Goal: Transaction & Acquisition: Purchase product/service

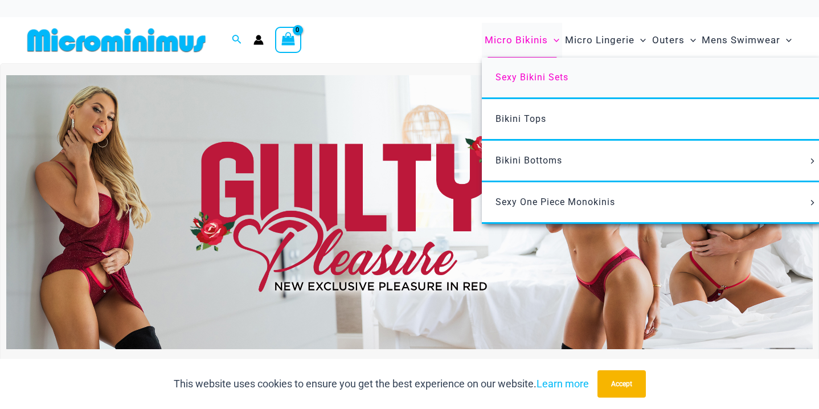
click at [536, 84] on link "Sexy Bikini Sets" at bounding box center [651, 79] width 339 height 42
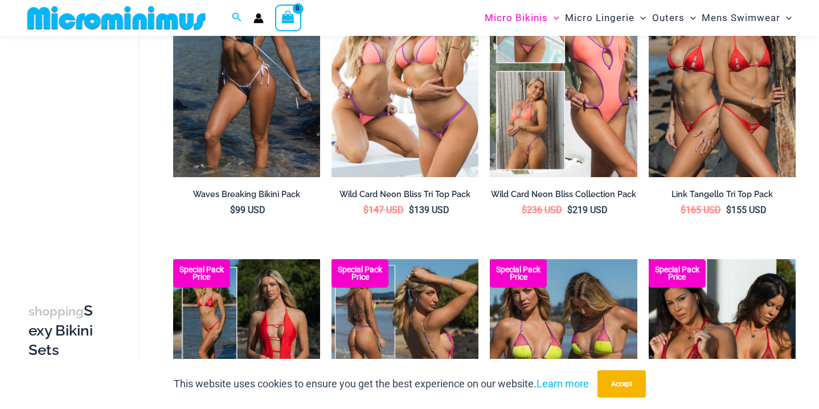
scroll to position [169, 0]
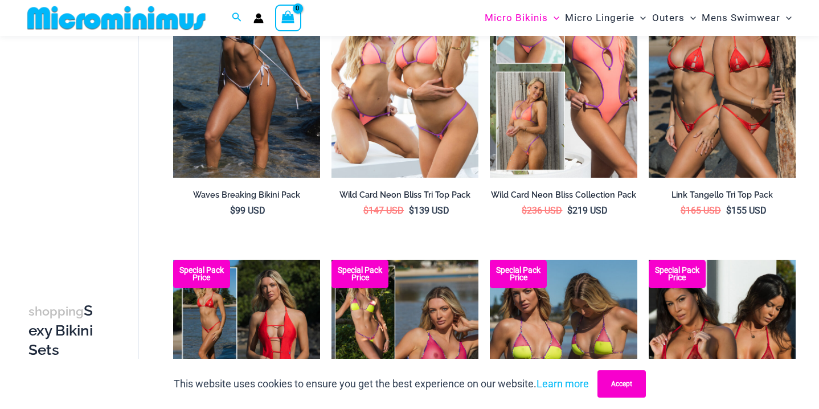
click at [632, 378] on button "Accept" at bounding box center [622, 383] width 48 height 27
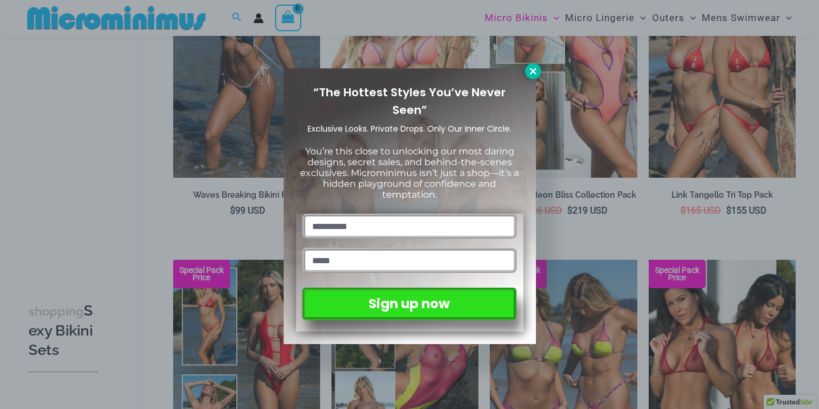
click at [533, 73] on icon at bounding box center [533, 71] width 10 height 10
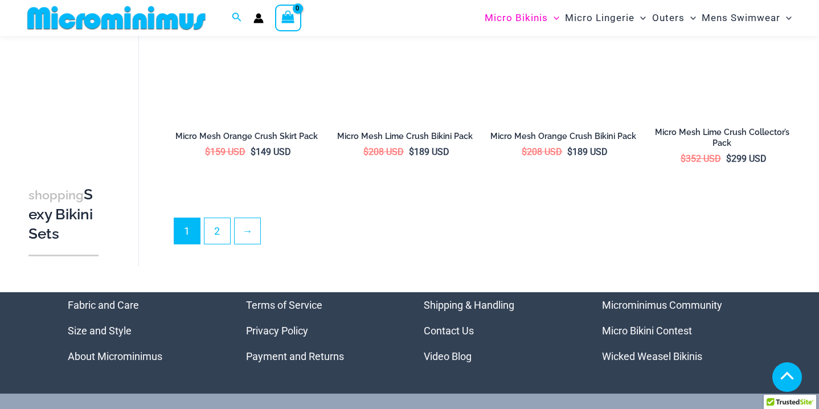
scroll to position [2404, 0]
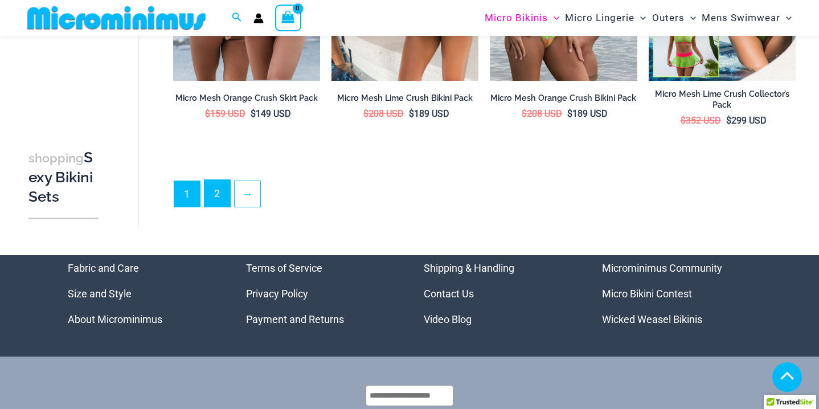
click at [227, 197] on link "2" at bounding box center [217, 193] width 26 height 27
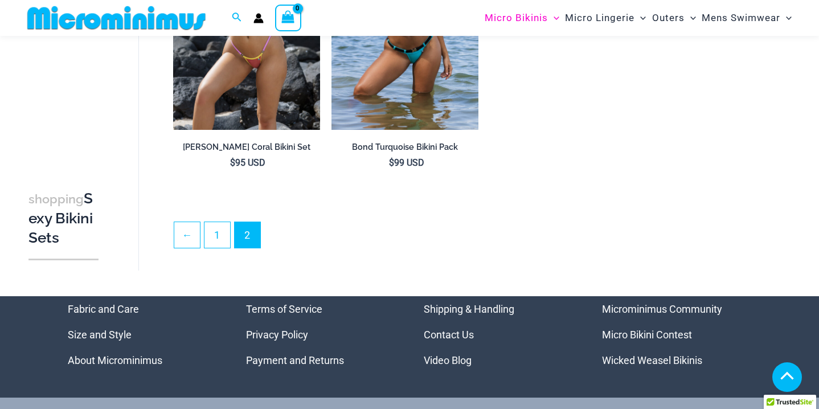
scroll to position [2060, 0]
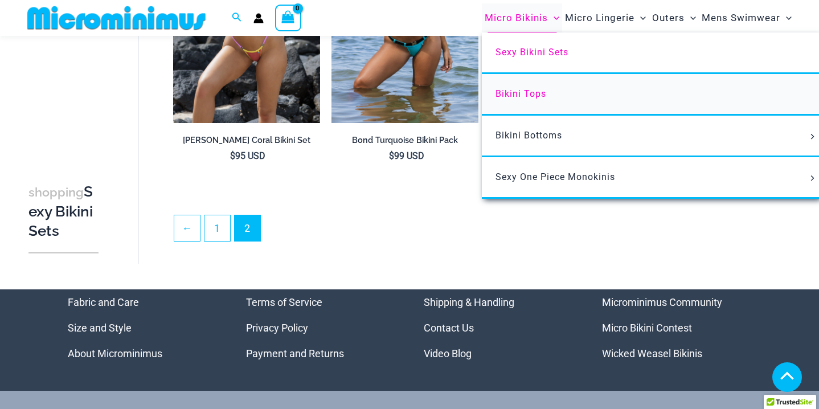
click at [518, 91] on span "Bikini Tops" at bounding box center [521, 93] width 51 height 11
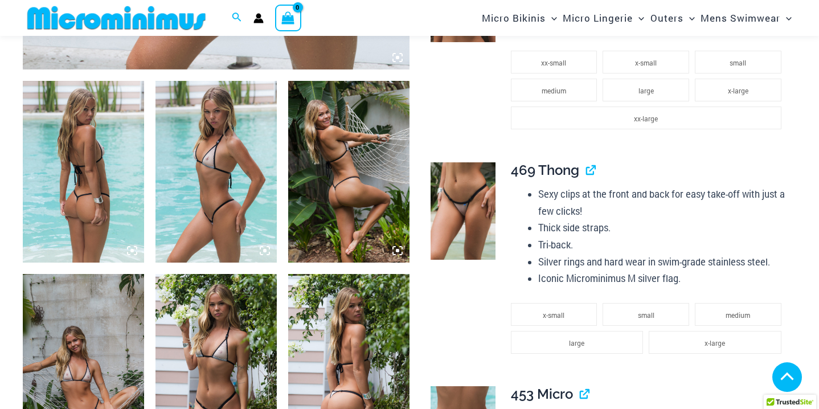
scroll to position [792, 0]
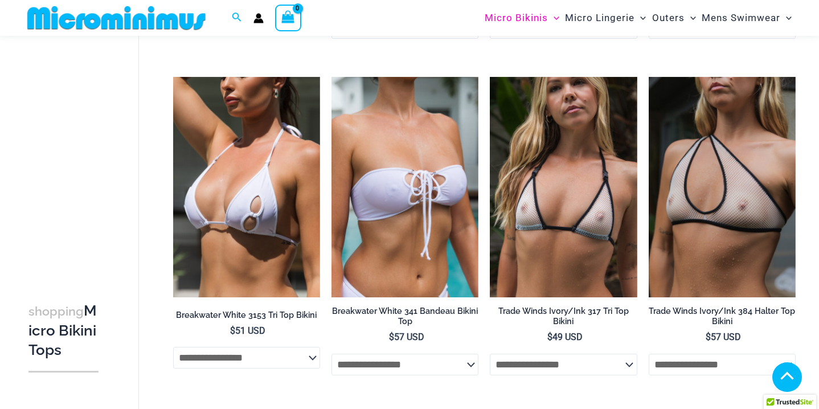
scroll to position [1047, 0]
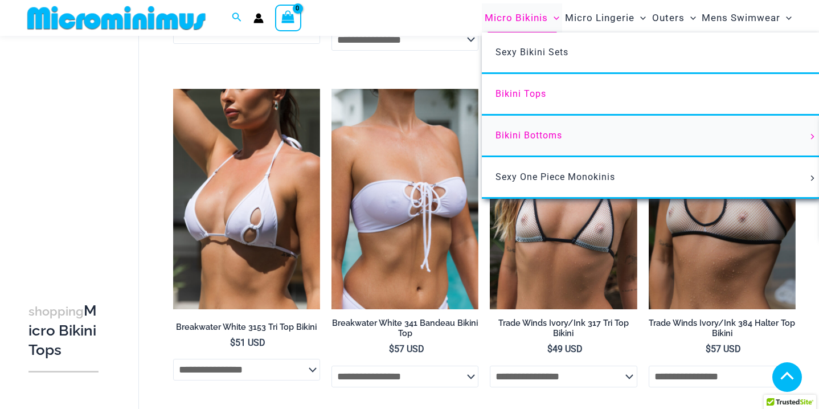
click at [545, 135] on span "Bikini Bottoms" at bounding box center [529, 135] width 67 height 11
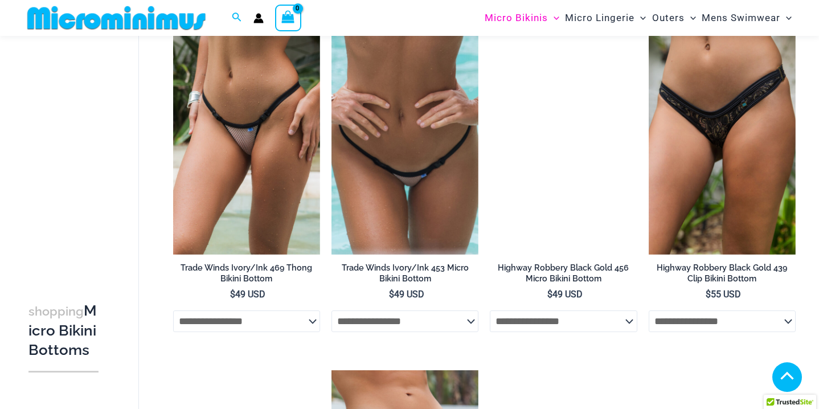
scroll to position [1648, 0]
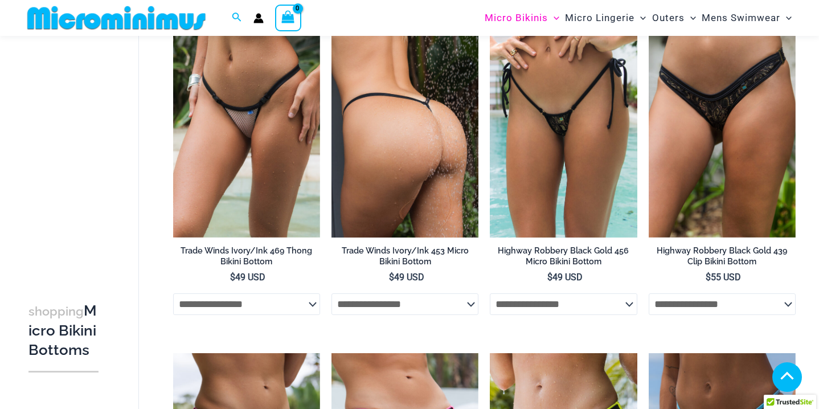
click at [391, 161] on img at bounding box center [405, 127] width 147 height 220
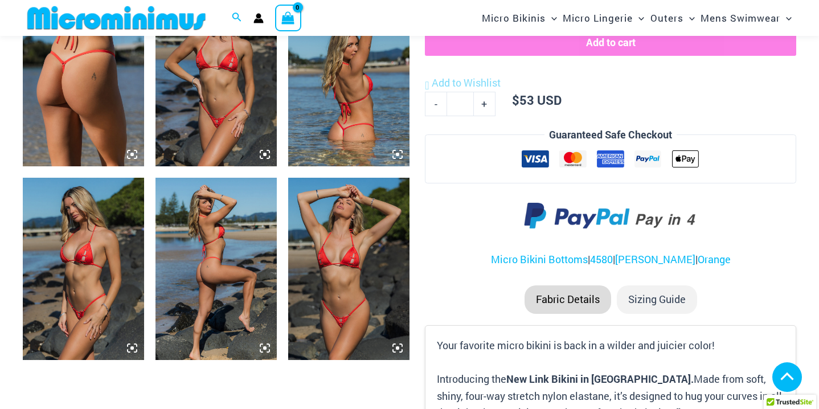
scroll to position [654, 0]
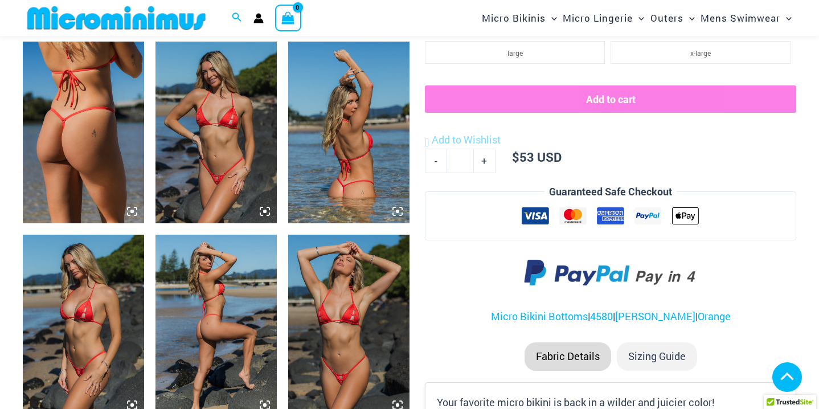
click at [89, 144] on img at bounding box center [83, 133] width 121 height 182
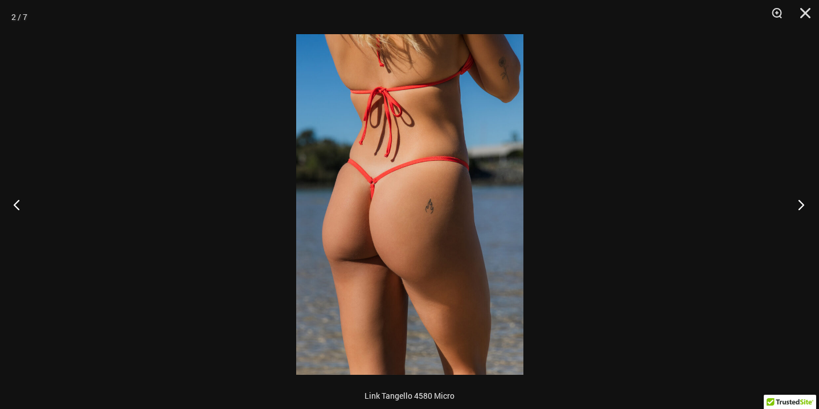
click at [800, 198] on button "Next" at bounding box center [797, 204] width 43 height 57
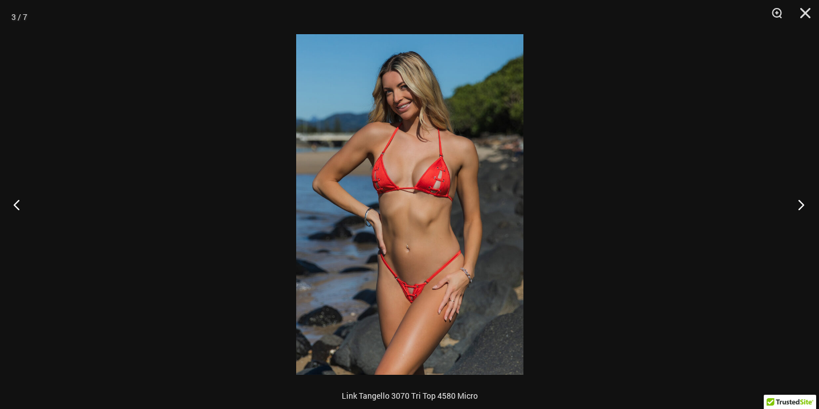
click at [800, 198] on button "Next" at bounding box center [797, 204] width 43 height 57
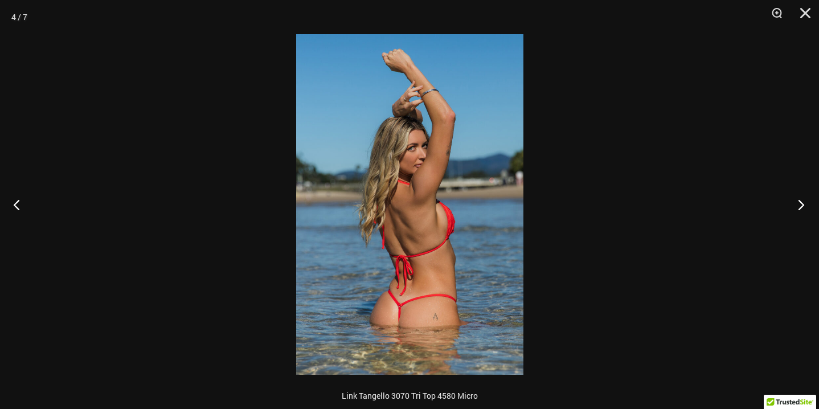
click at [800, 198] on button "Next" at bounding box center [797, 204] width 43 height 57
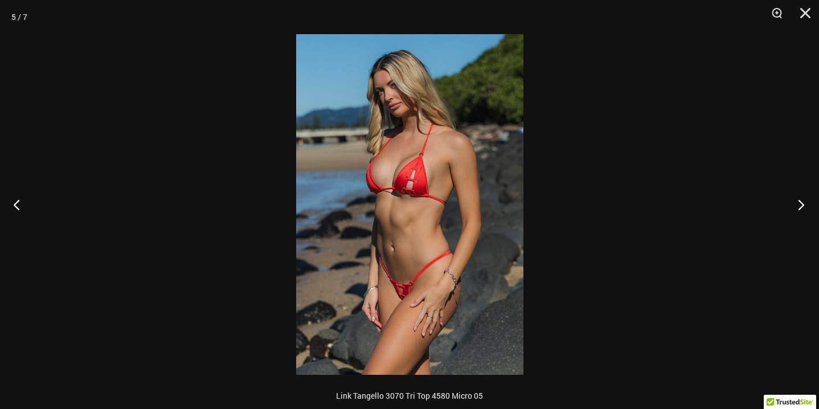
click at [800, 198] on button "Next" at bounding box center [797, 204] width 43 height 57
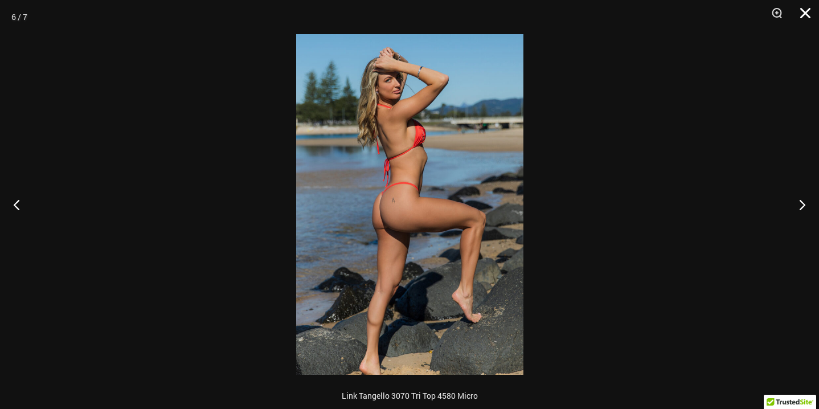
click at [805, 18] on button "Close" at bounding box center [801, 17] width 28 height 34
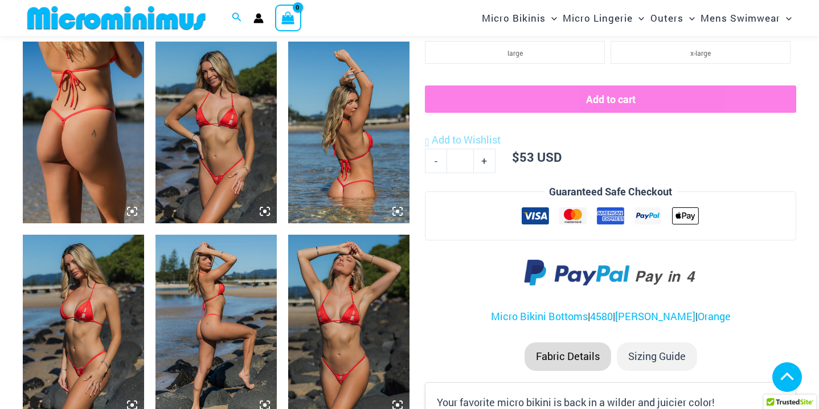
scroll to position [1001, 0]
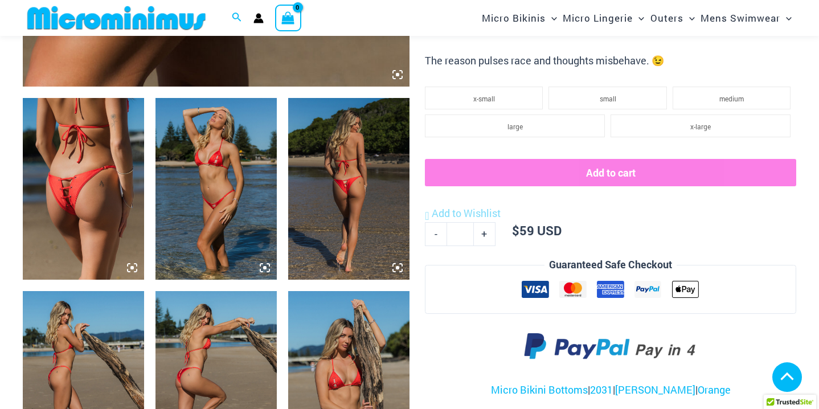
scroll to position [604, 0]
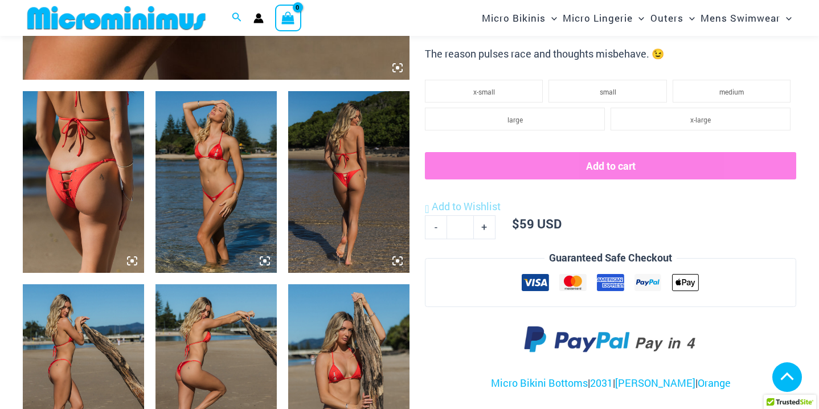
click at [343, 189] on img at bounding box center [348, 182] width 121 height 182
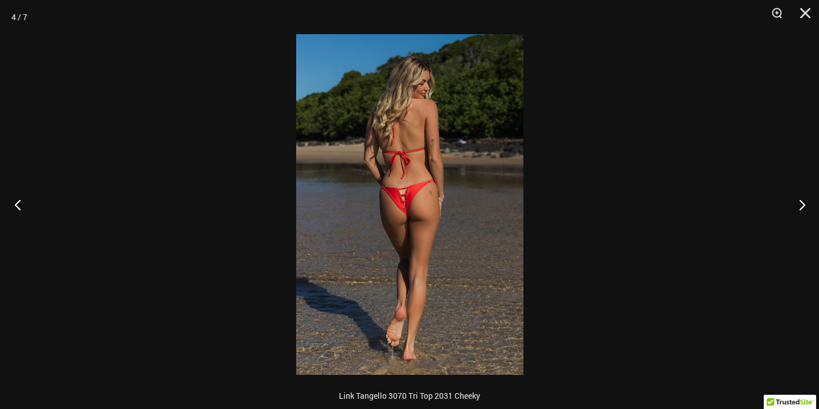
click at [19, 203] on button "Previous" at bounding box center [21, 204] width 43 height 57
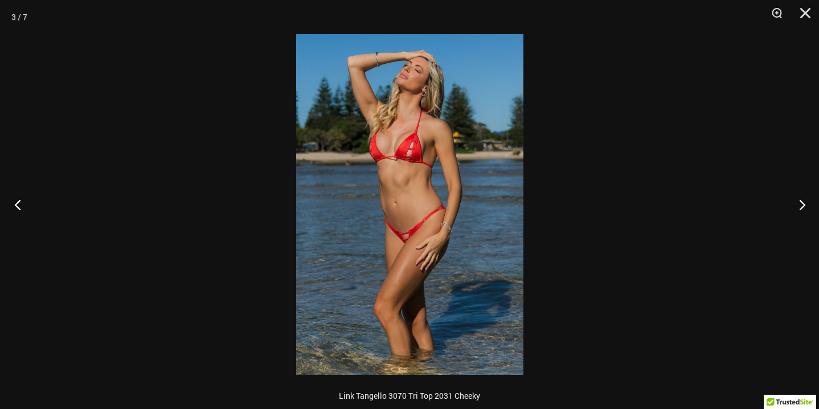
click at [14, 198] on button "Previous" at bounding box center [21, 204] width 43 height 57
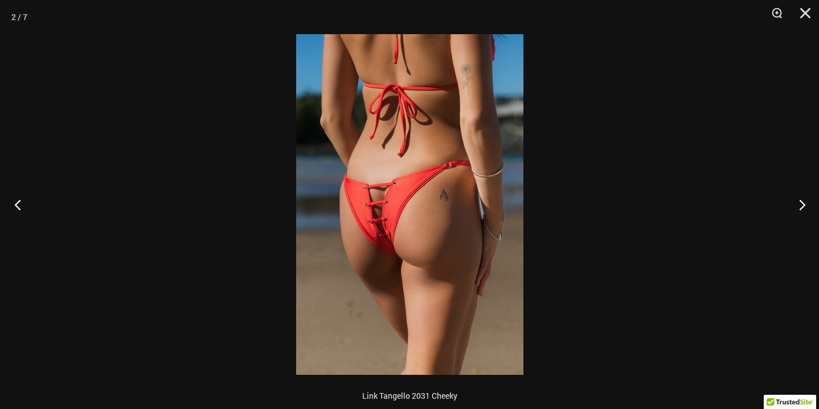
click at [18, 204] on button "Previous" at bounding box center [21, 204] width 43 height 57
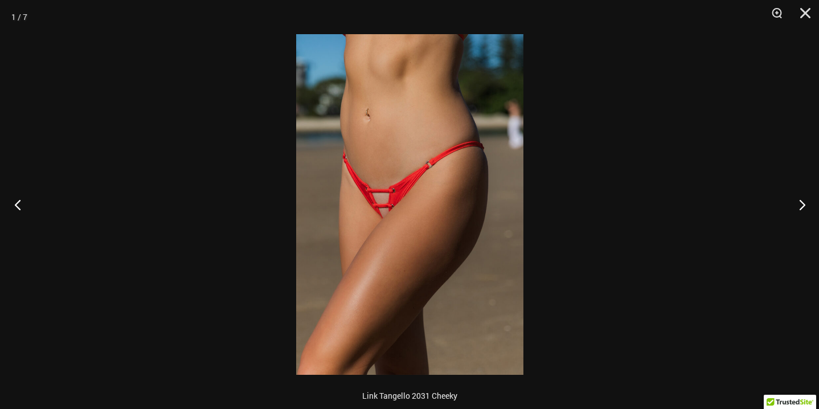
click at [18, 204] on button "Previous" at bounding box center [21, 204] width 43 height 57
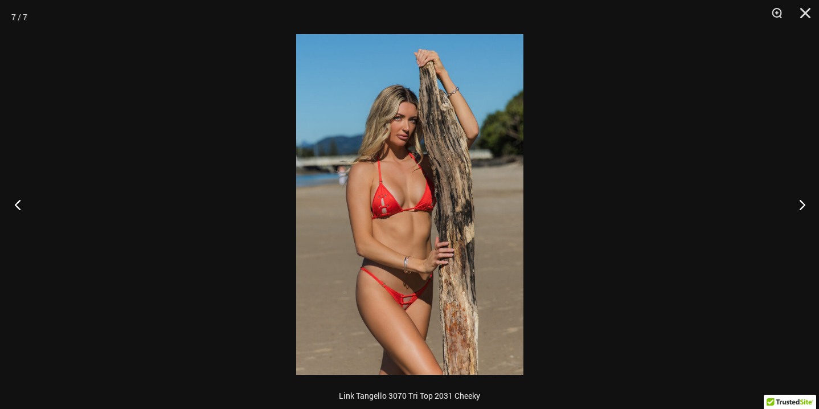
click at [18, 204] on button "Previous" at bounding box center [21, 204] width 43 height 57
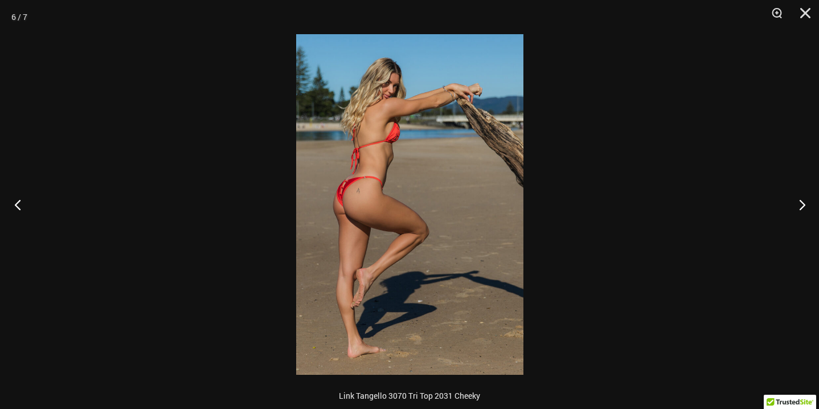
click at [18, 204] on button "Previous" at bounding box center [21, 204] width 43 height 57
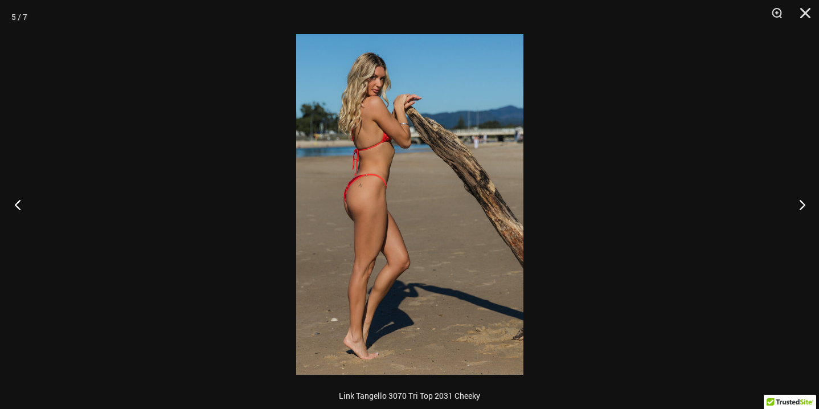
click at [18, 204] on button "Previous" at bounding box center [21, 204] width 43 height 57
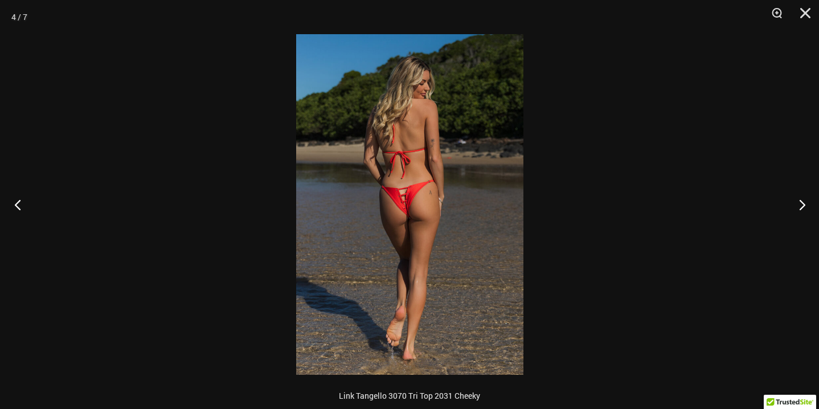
click at [19, 204] on button "Previous" at bounding box center [21, 204] width 43 height 57
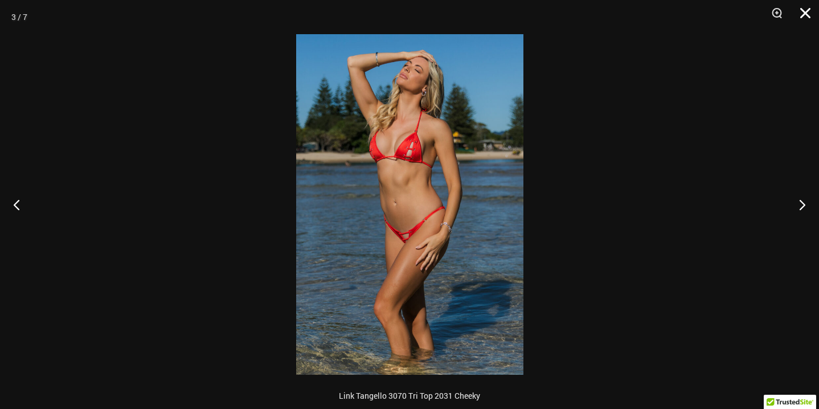
click at [800, 16] on button "Close" at bounding box center [801, 17] width 28 height 34
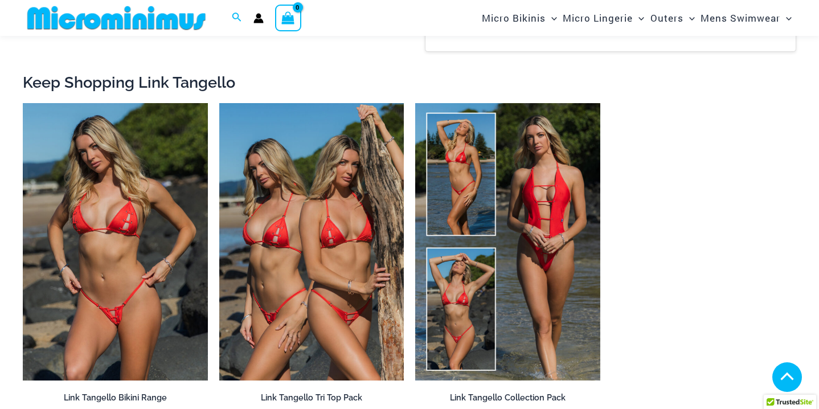
scroll to position [1200, 0]
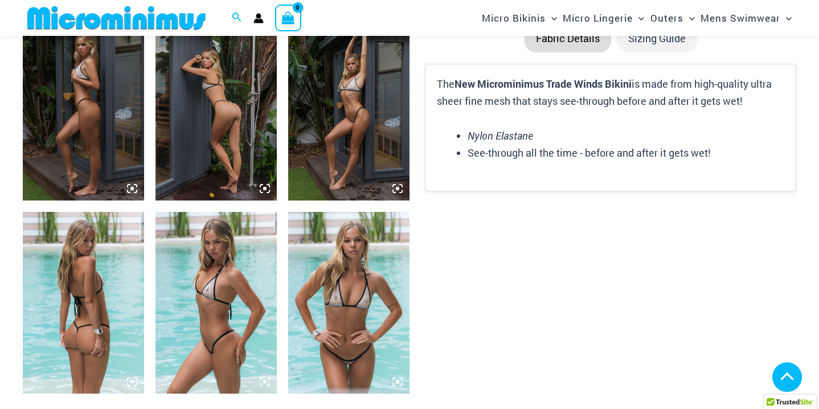
scroll to position [908, 0]
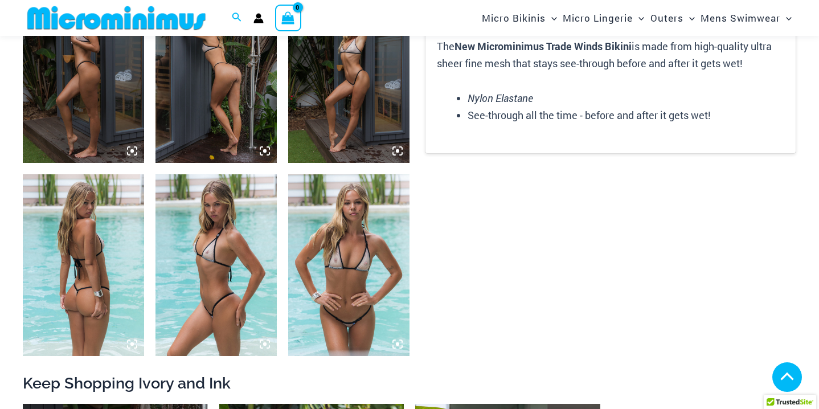
click at [341, 260] on img at bounding box center [348, 265] width 121 height 182
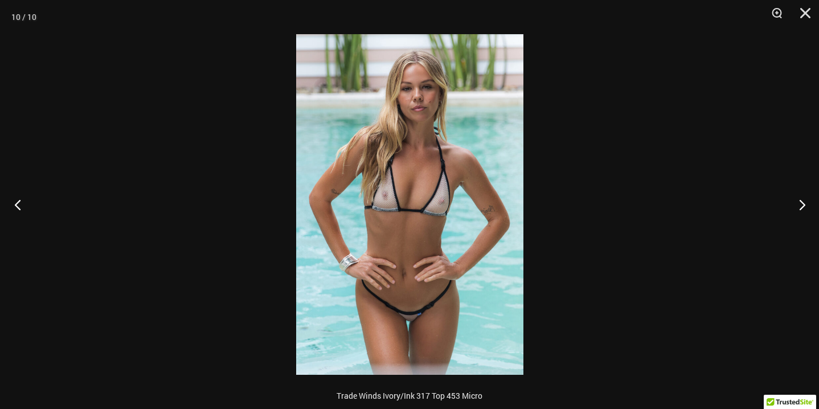
click at [19, 204] on button "Previous" at bounding box center [21, 204] width 43 height 57
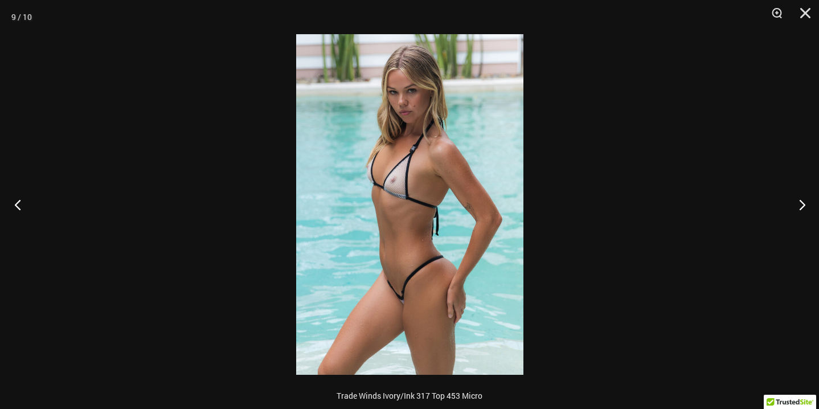
click at [19, 204] on button "Previous" at bounding box center [21, 204] width 43 height 57
